Goal: Find specific page/section: Find specific page/section

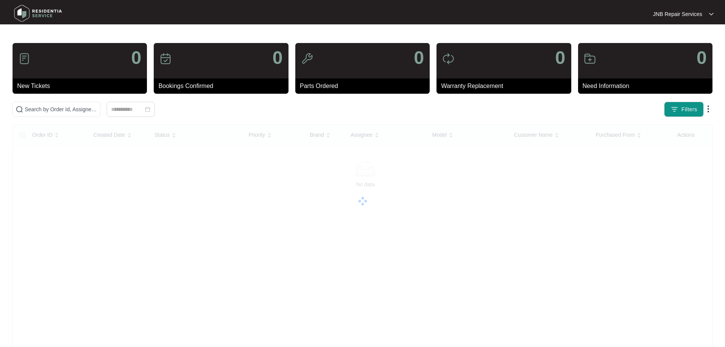
click at [32, 9] on img at bounding box center [37, 13] width 53 height 23
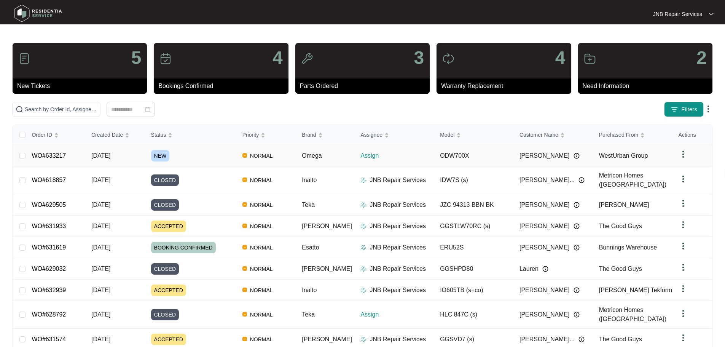
click at [227, 158] on div "NEW" at bounding box center [193, 155] width 85 height 11
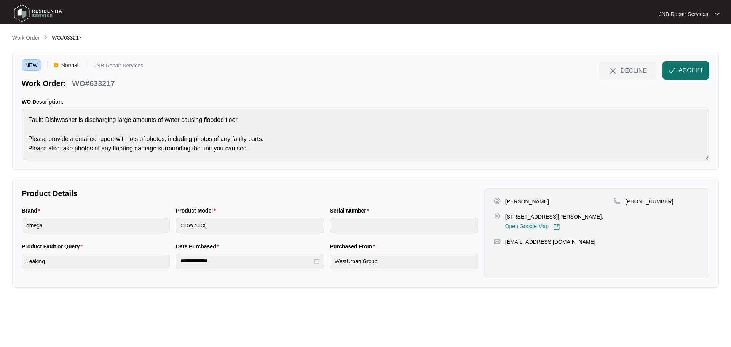
click at [675, 71] on img "button" at bounding box center [671, 70] width 7 height 7
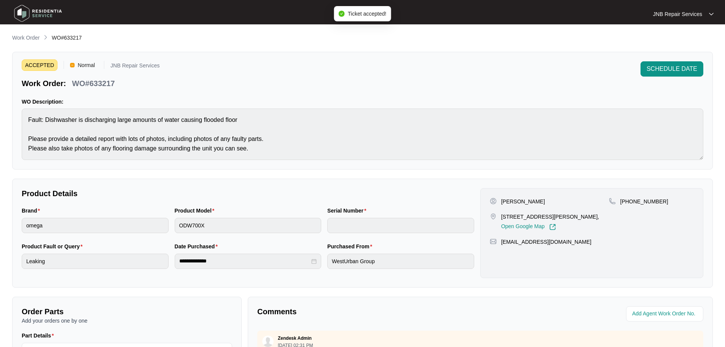
click at [42, 14] on img at bounding box center [37, 13] width 53 height 23
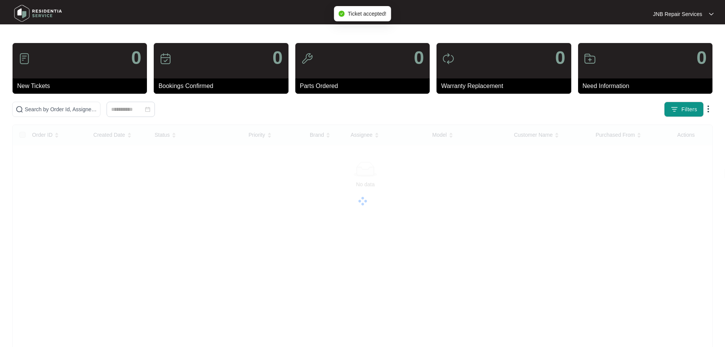
click at [42, 14] on img at bounding box center [37, 13] width 53 height 23
